Goal: Check status: Check status

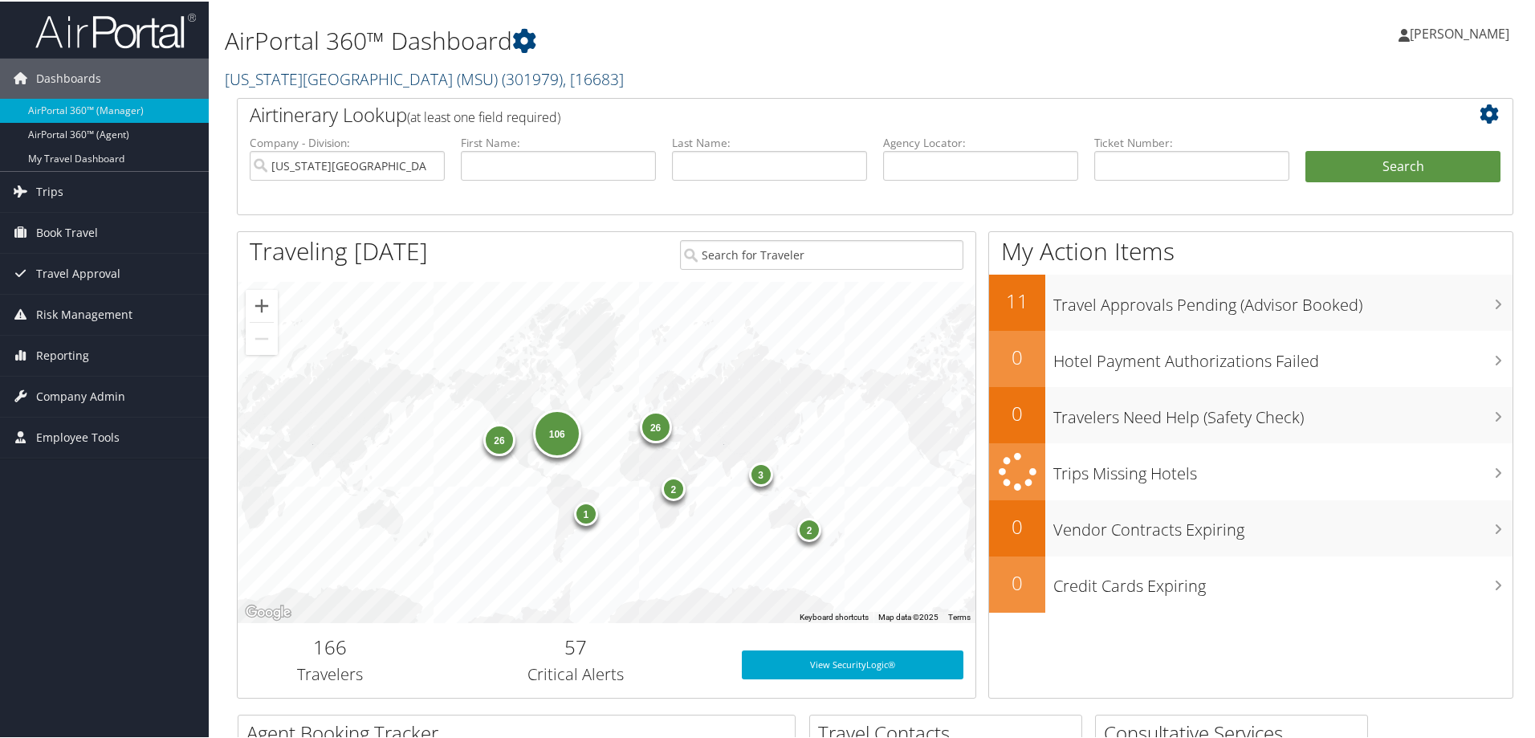
click at [270, 80] on link "Michigan State University (MSU) ( 301979 ) , [ 16683 ]" at bounding box center [424, 78] width 399 height 22
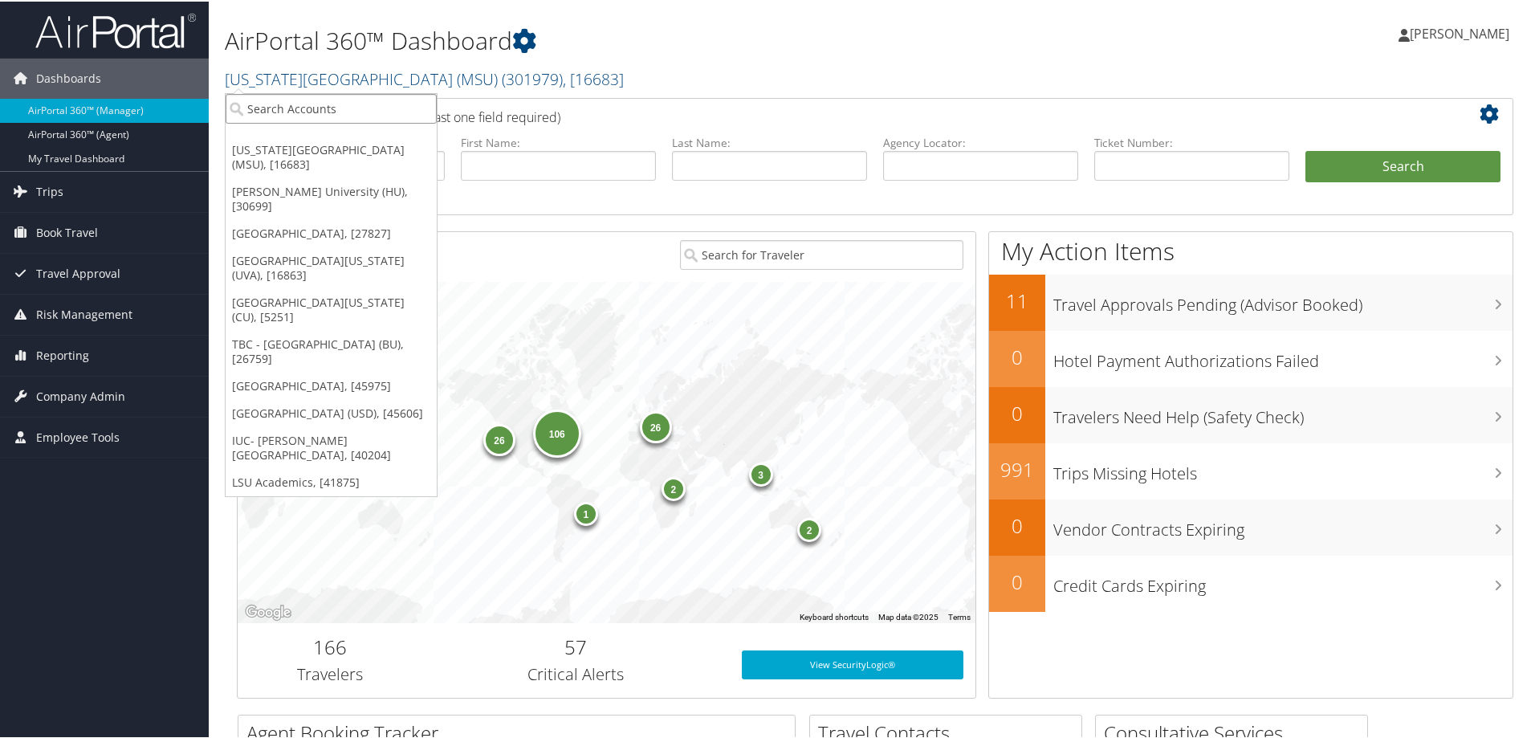
click at [244, 111] on input "search" at bounding box center [331, 107] width 211 height 30
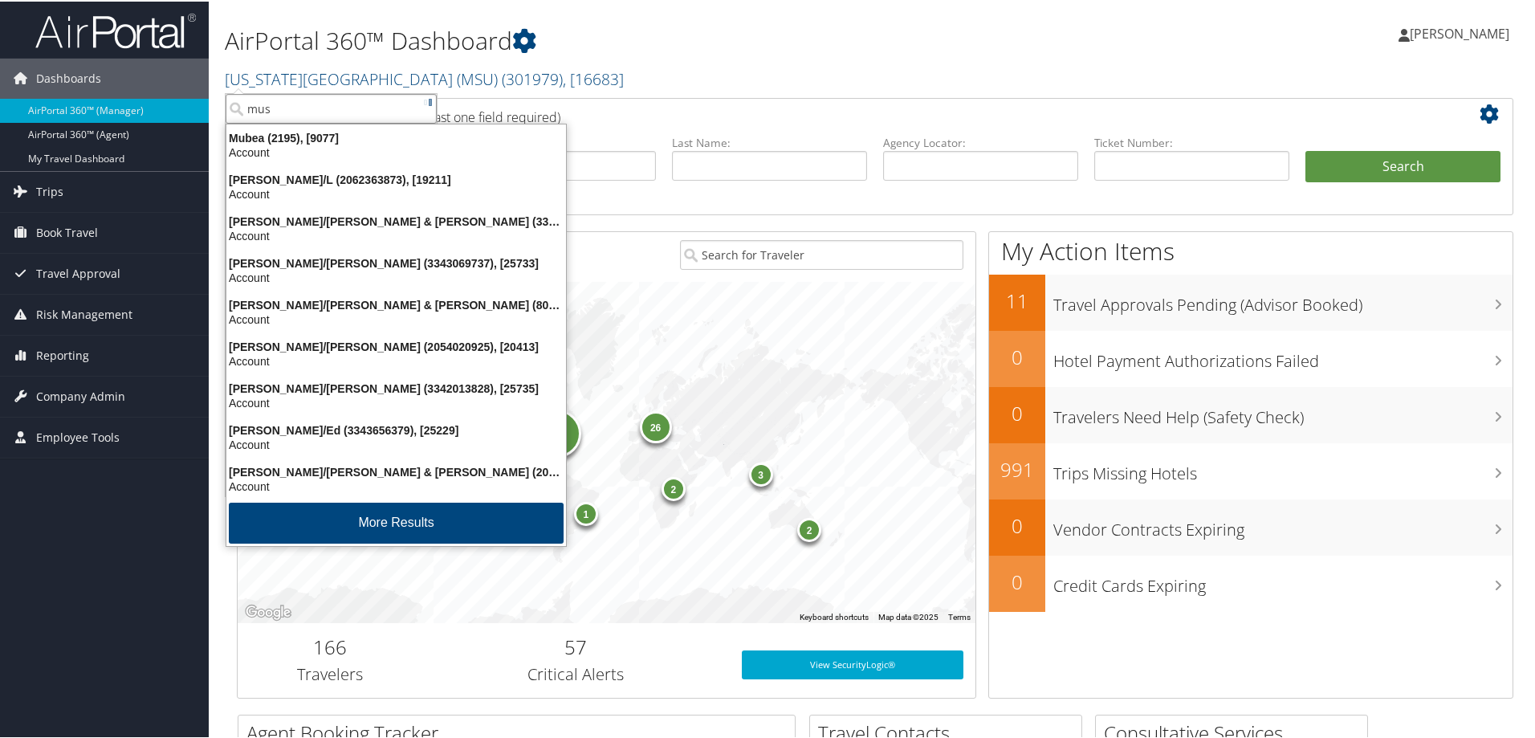
type input "musc"
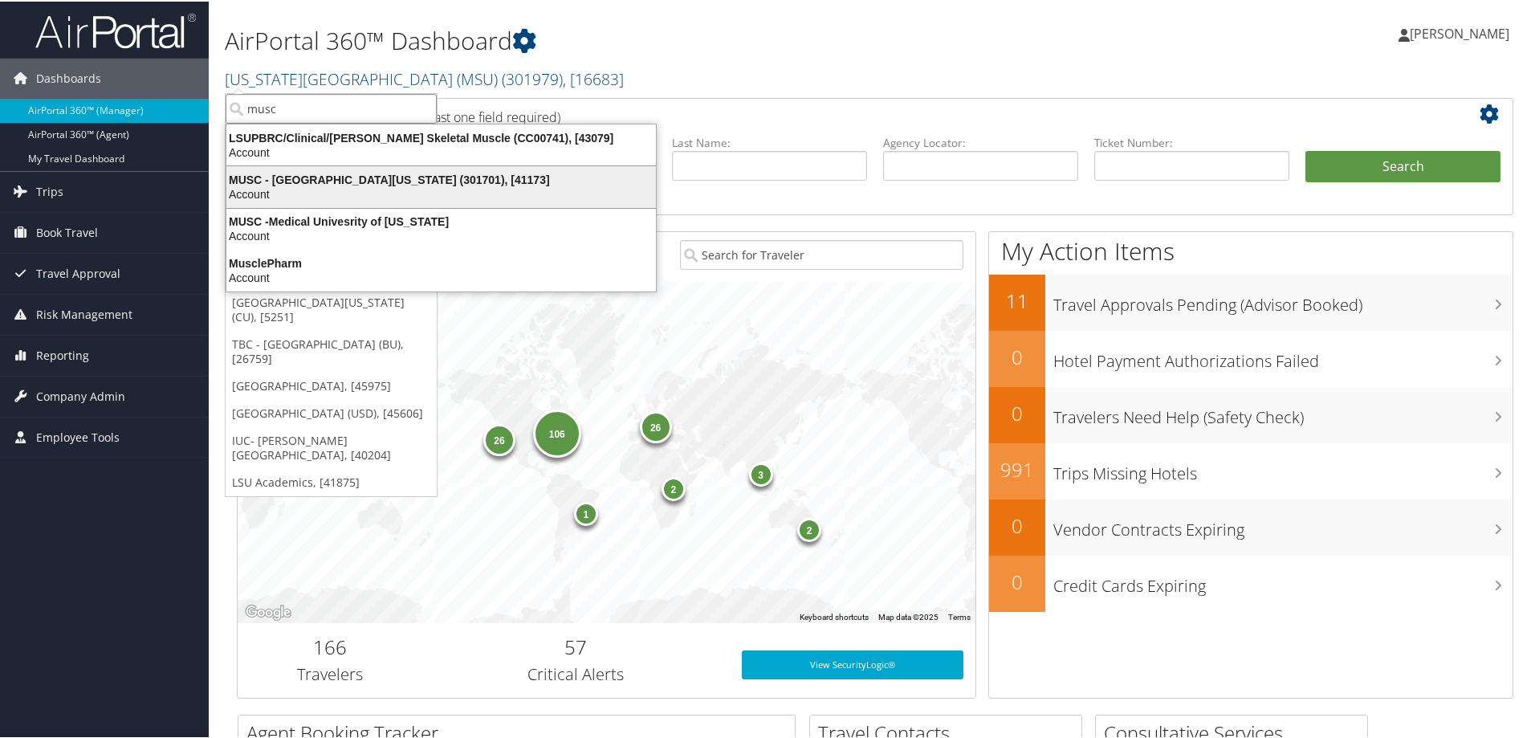
click at [256, 182] on div "MUSC - Medical University of South Carolina (301701), [41173]" at bounding box center [441, 178] width 449 height 14
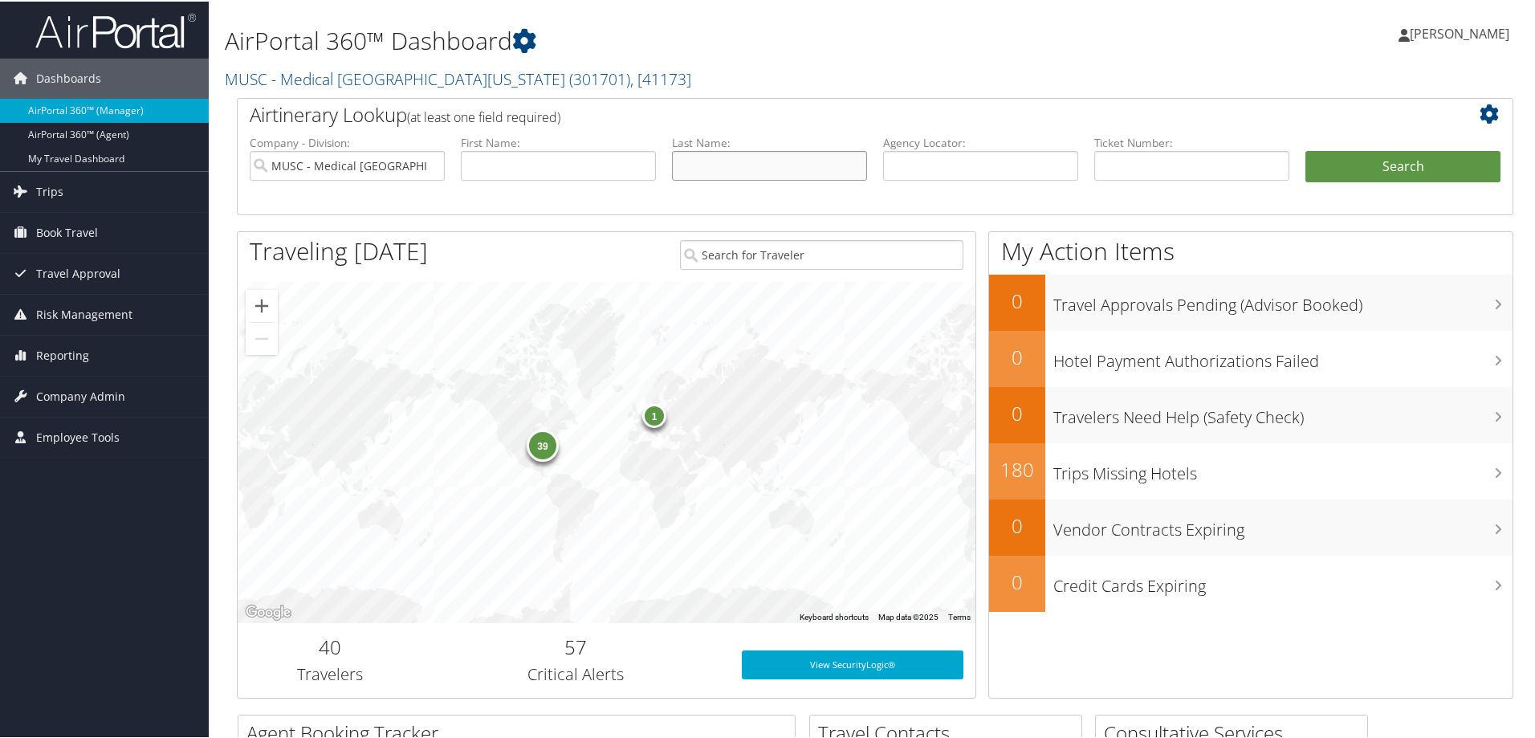
click at [727, 169] on input "text" at bounding box center [769, 164] width 195 height 30
click at [690, 165] on input "text" at bounding box center [769, 164] width 195 height 30
type input "louder"
click at [1372, 166] on button "Search" at bounding box center [1403, 165] width 195 height 32
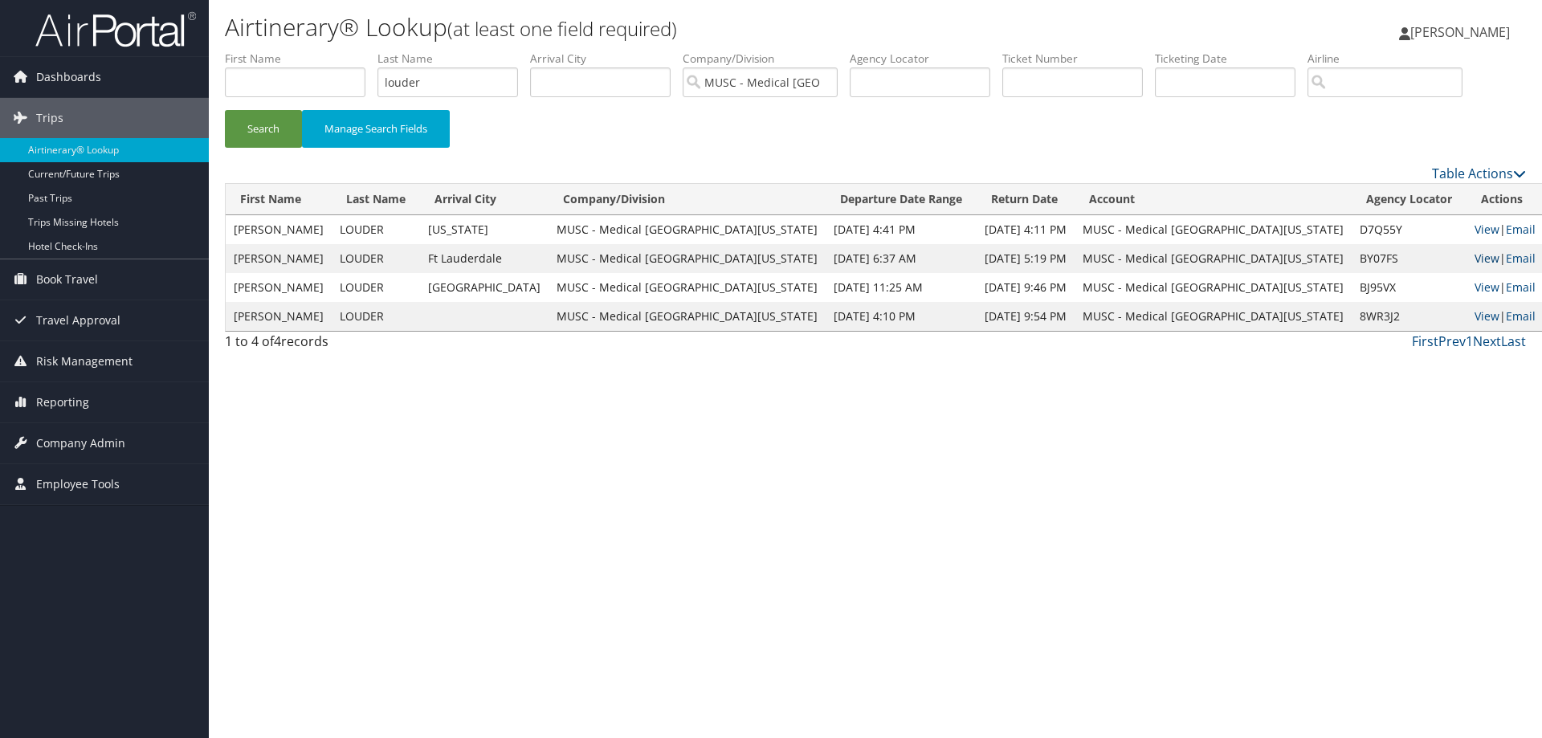
click at [1474, 258] on link "View" at bounding box center [1486, 258] width 25 height 15
click at [1474, 233] on link "View" at bounding box center [1486, 229] width 25 height 15
click at [1474, 284] on link "View" at bounding box center [1486, 286] width 25 height 15
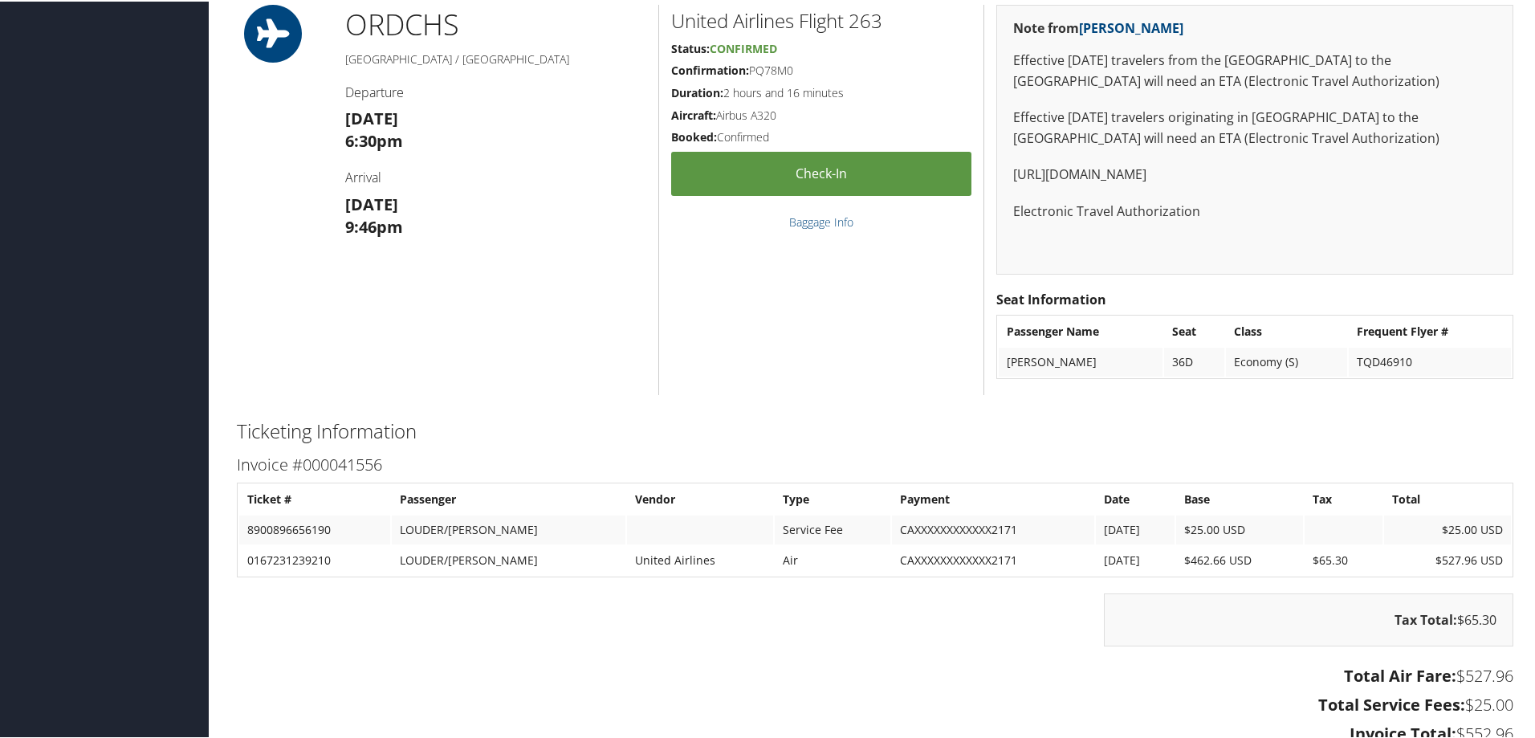
scroll to position [1316, 0]
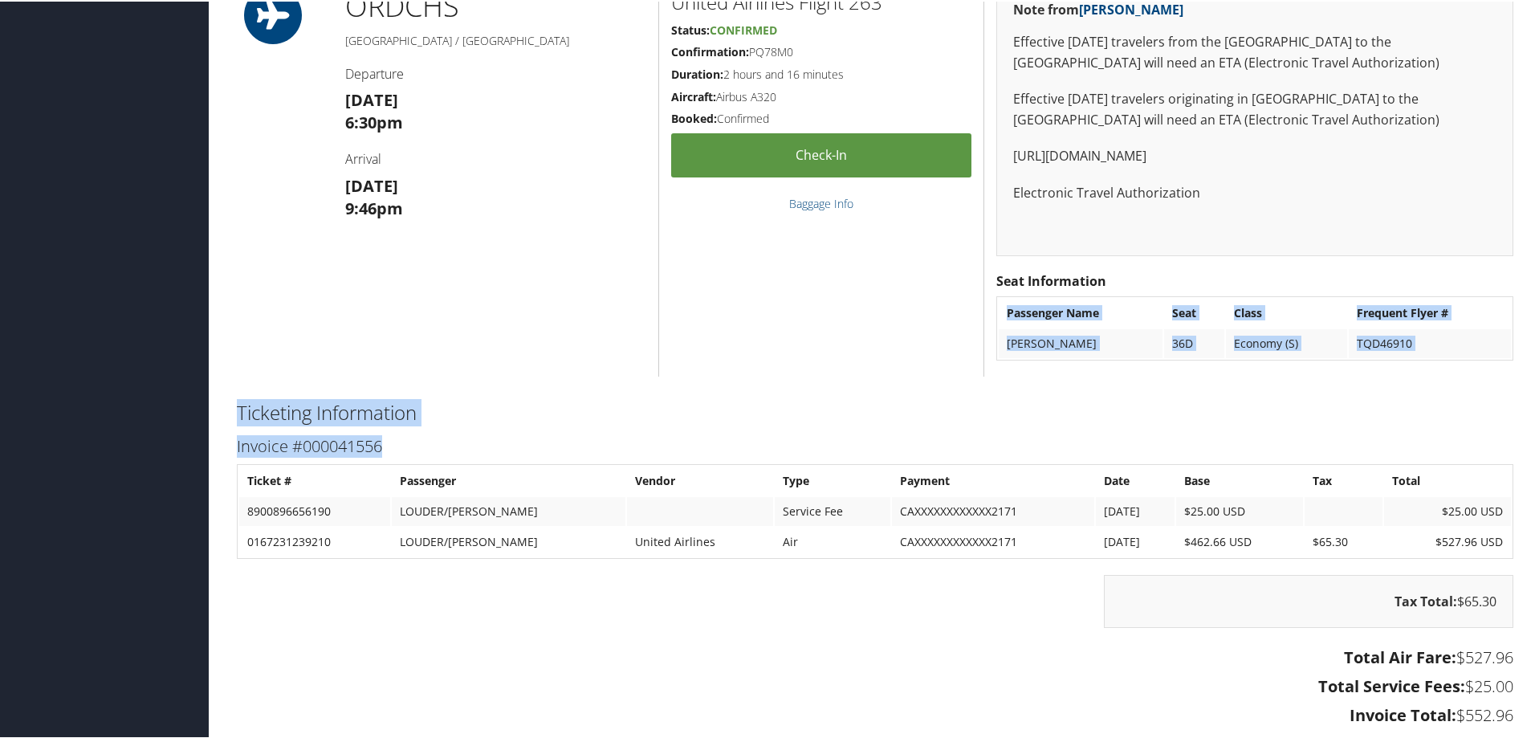
drag, startPoint x: 1534, startPoint y: 462, endPoint x: 1541, endPoint y: 374, distance: 87.8
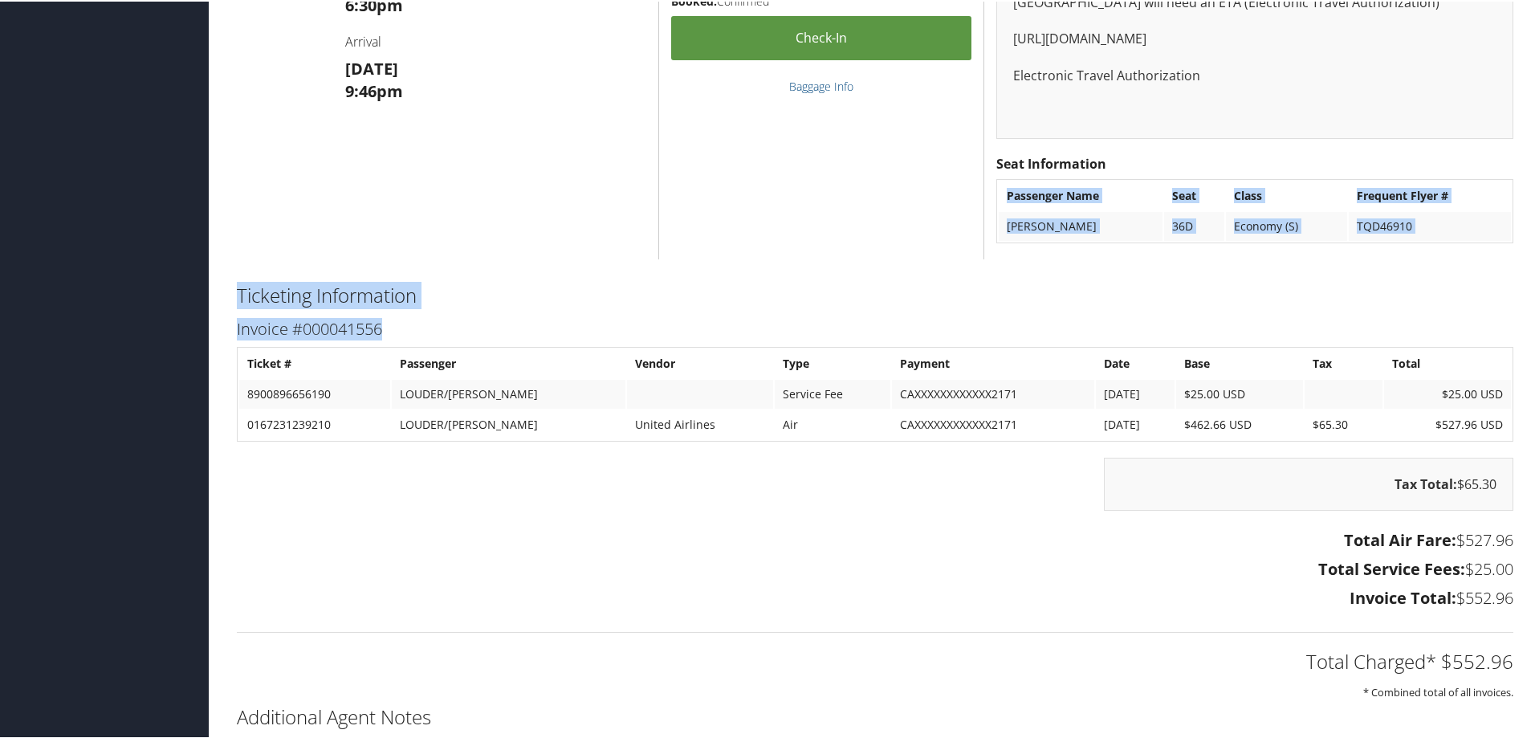
scroll to position [1485, 0]
